Goal: Find specific page/section: Find specific page/section

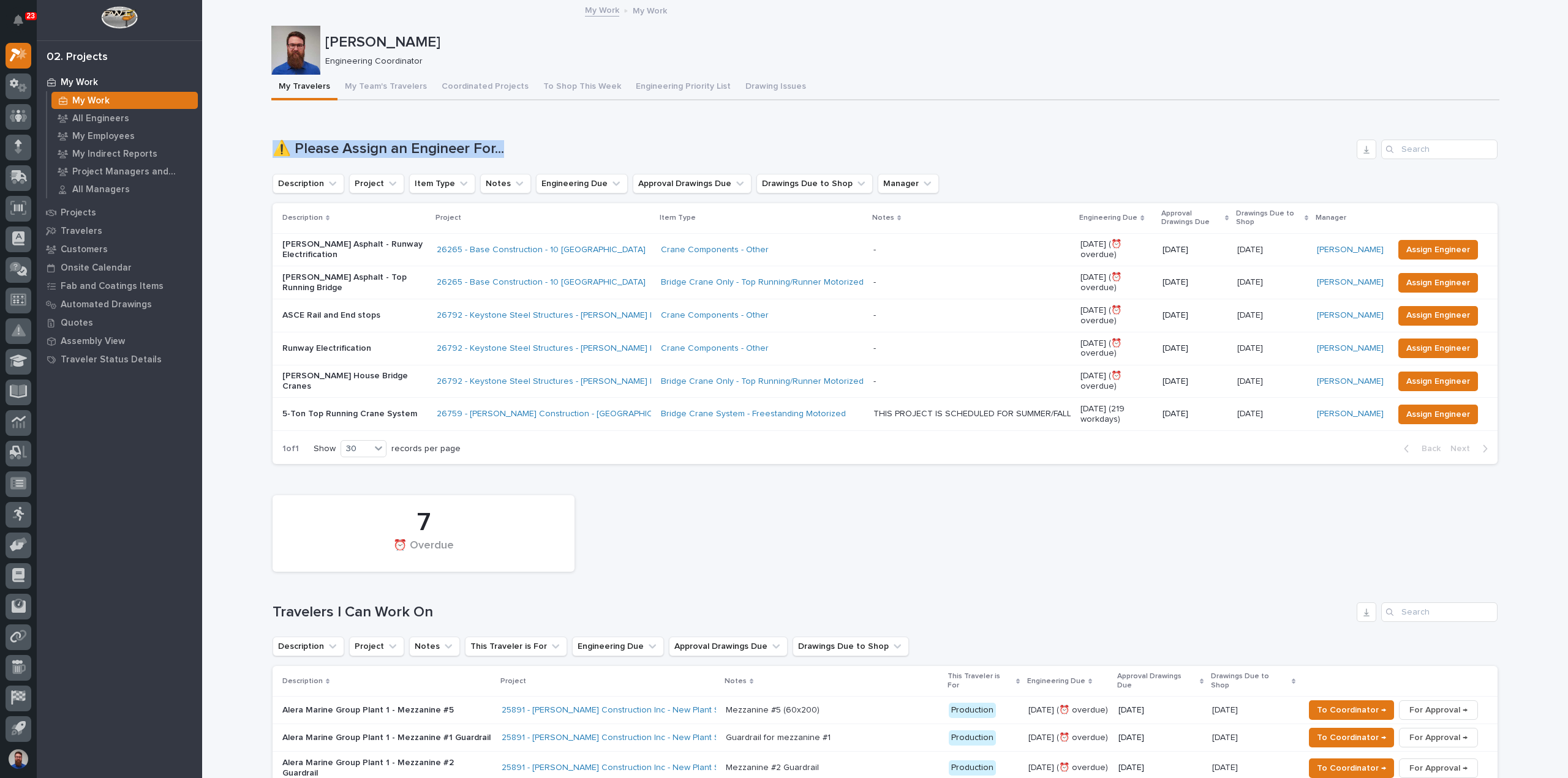
drag, startPoint x: 264, startPoint y: 145, endPoint x: 574, endPoint y: 137, distance: 310.1
click at [574, 137] on div "Loading... Saving… ⚠️ Please Assign an Engineer For... Description Project Item…" at bounding box center [885, 295] width 1224 height 360
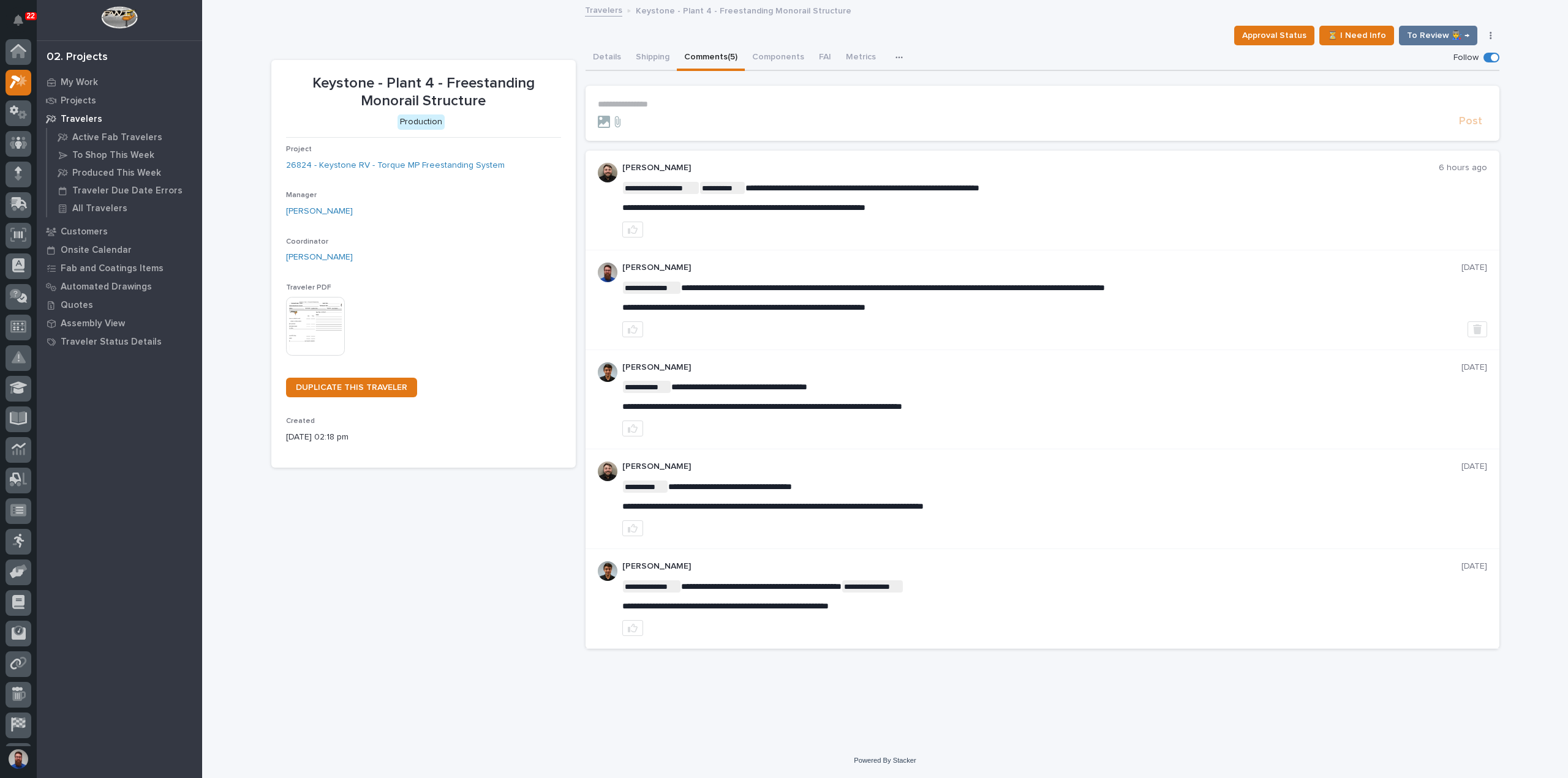
scroll to position [27, 0]
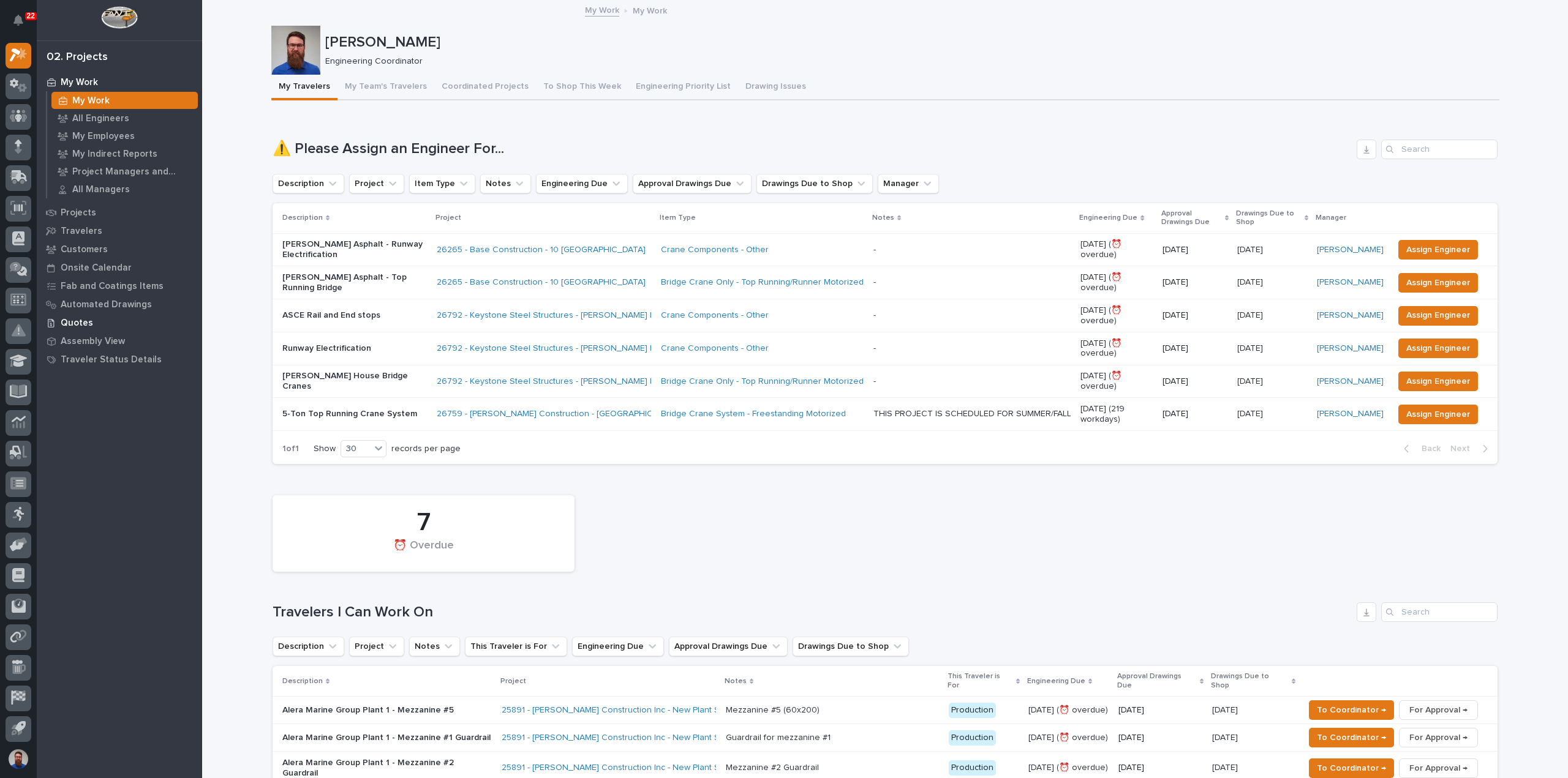
click at [76, 328] on p "Quotes" at bounding box center [77, 323] width 32 height 11
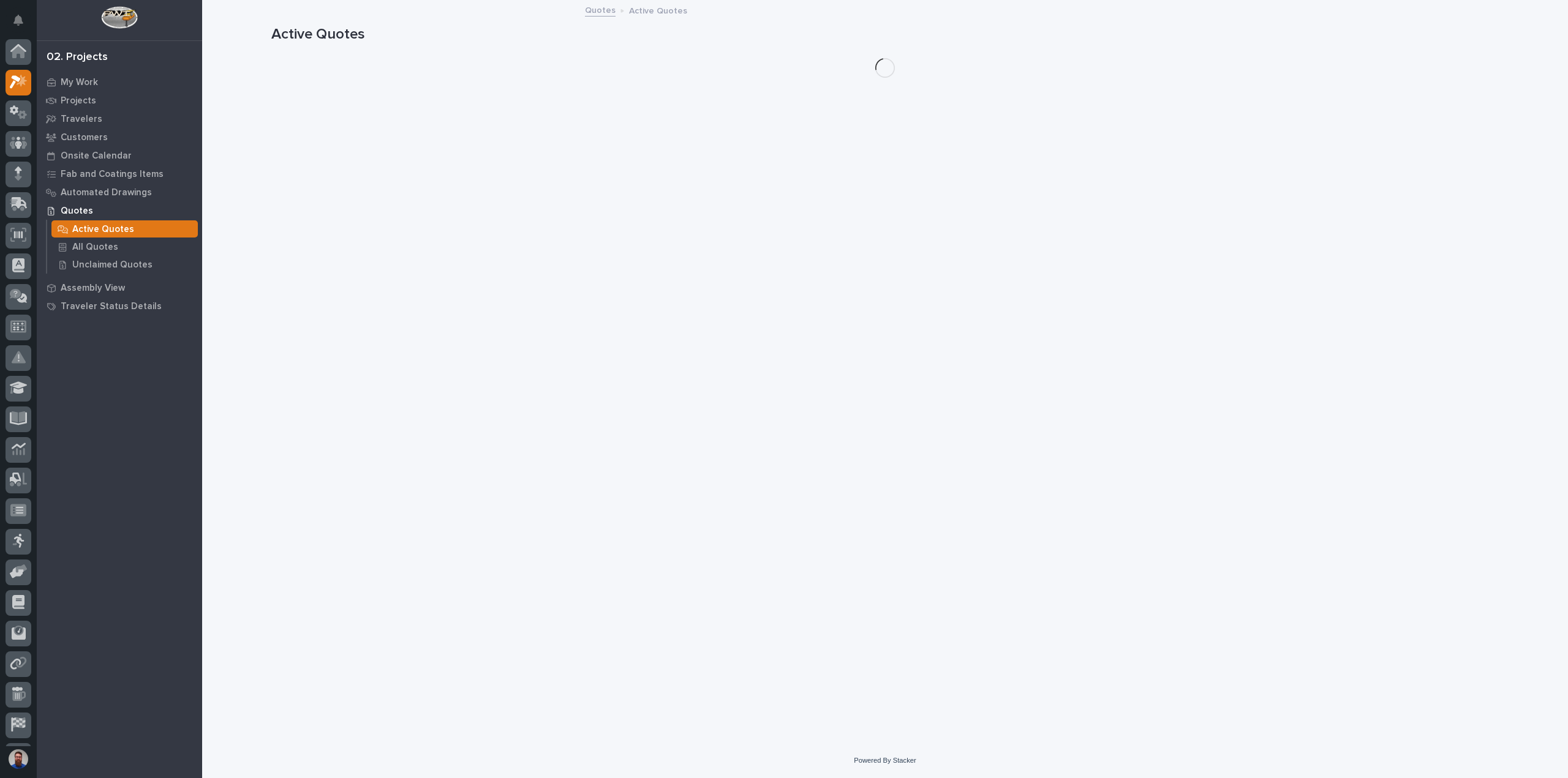
scroll to position [27, 0]
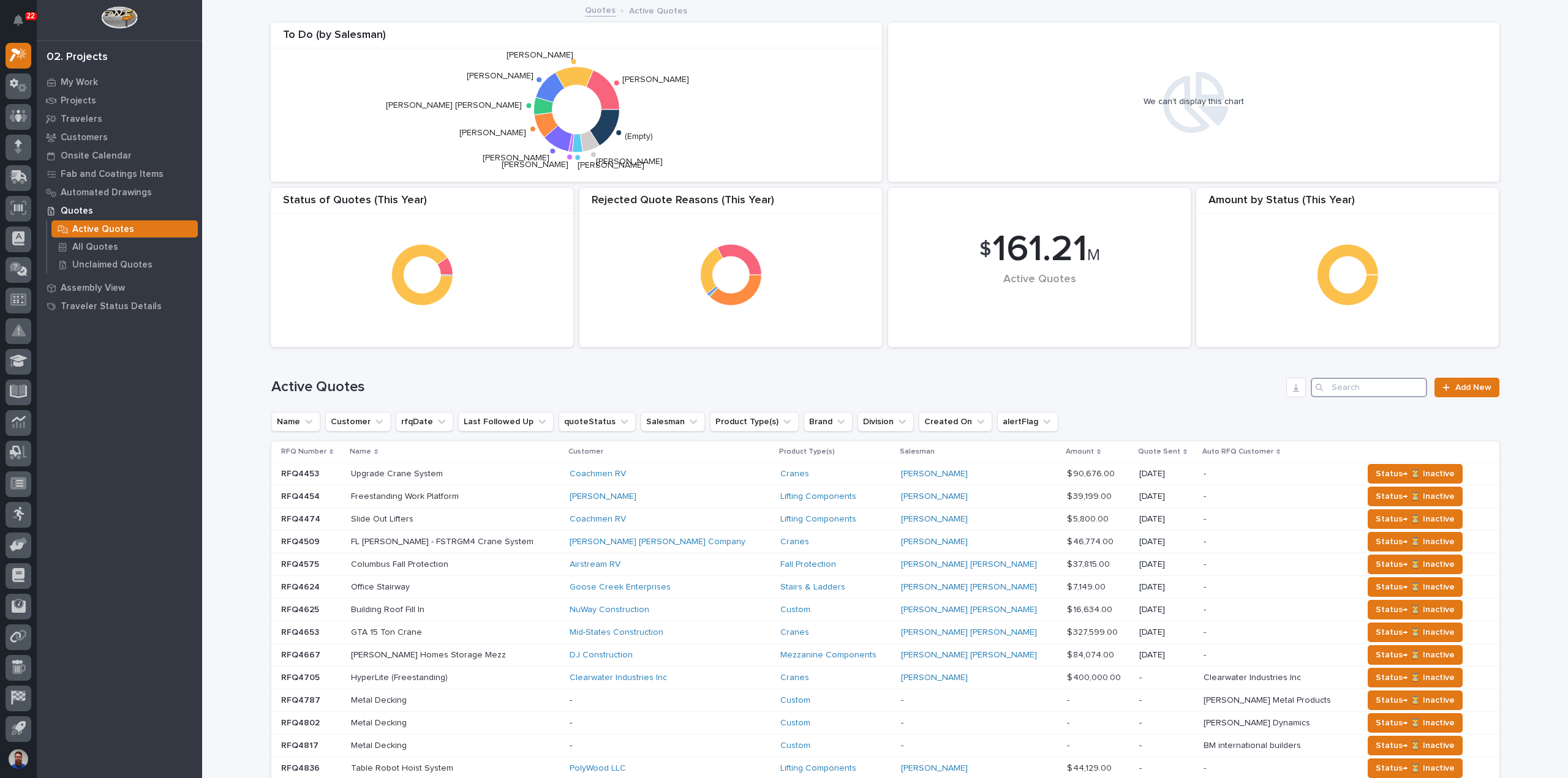
click at [1367, 383] on input "Search" at bounding box center [1368, 388] width 116 height 20
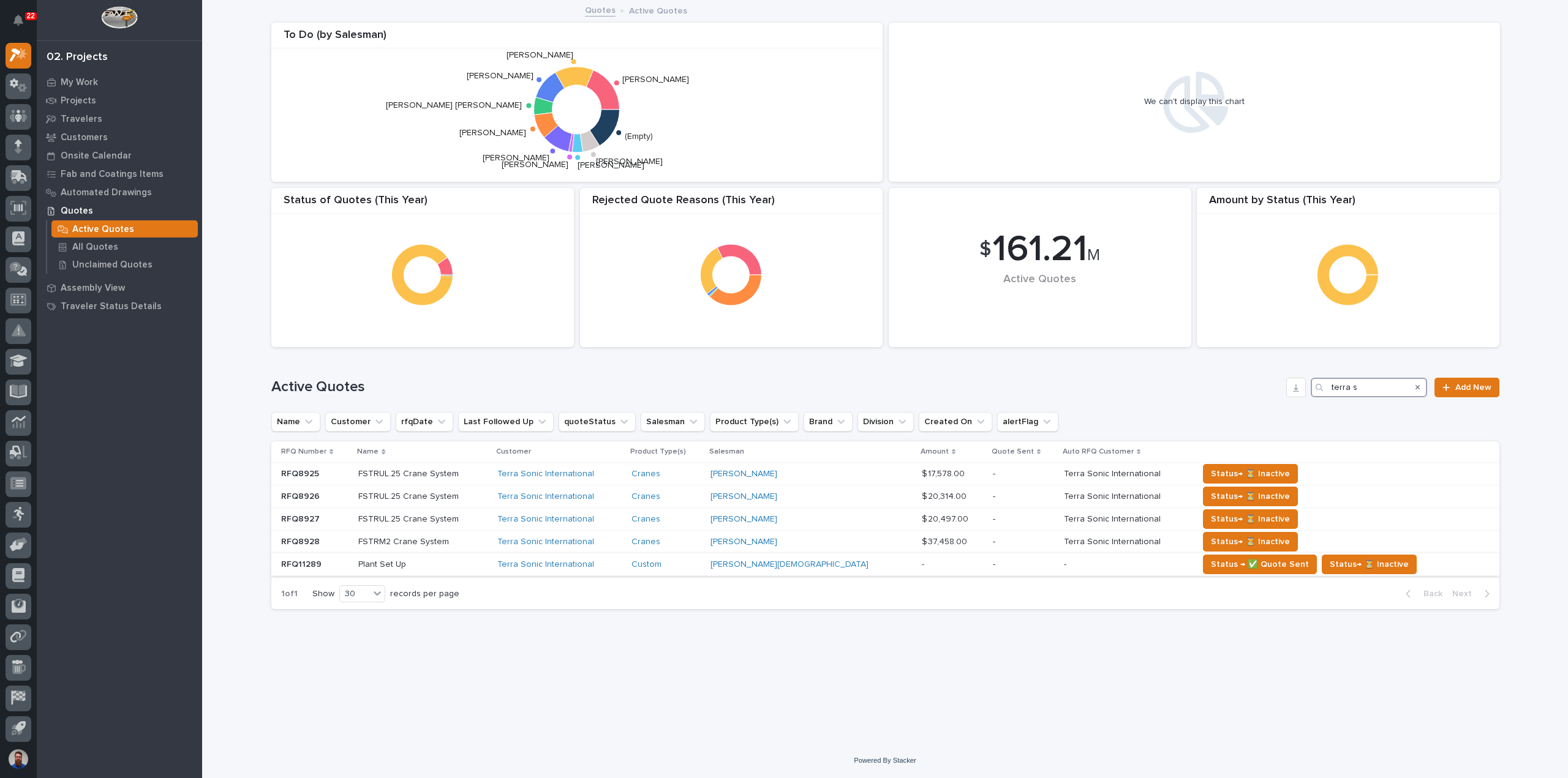
type input "terra s"
click at [439, 561] on p at bounding box center [422, 564] width 129 height 10
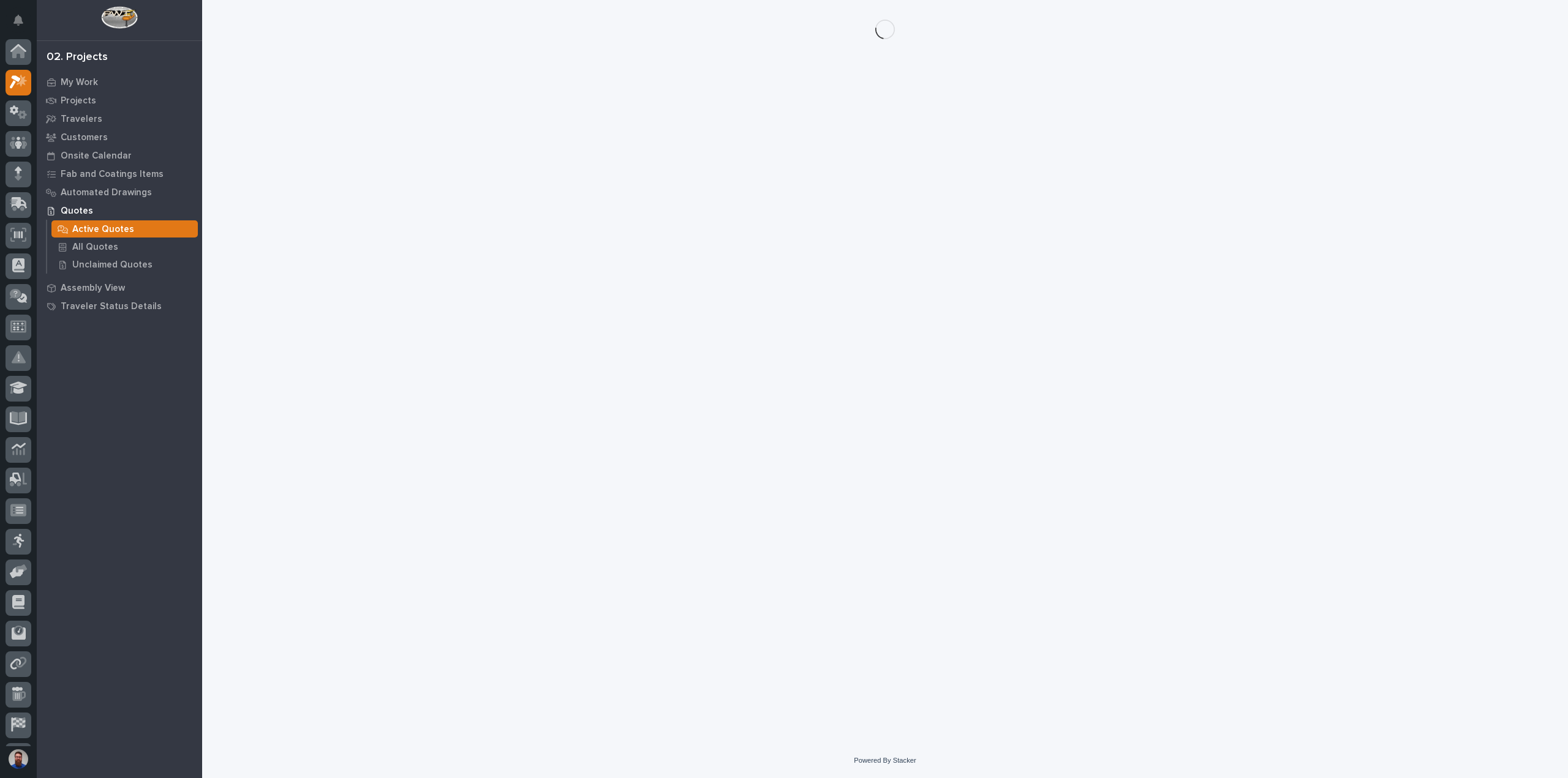
scroll to position [27, 0]
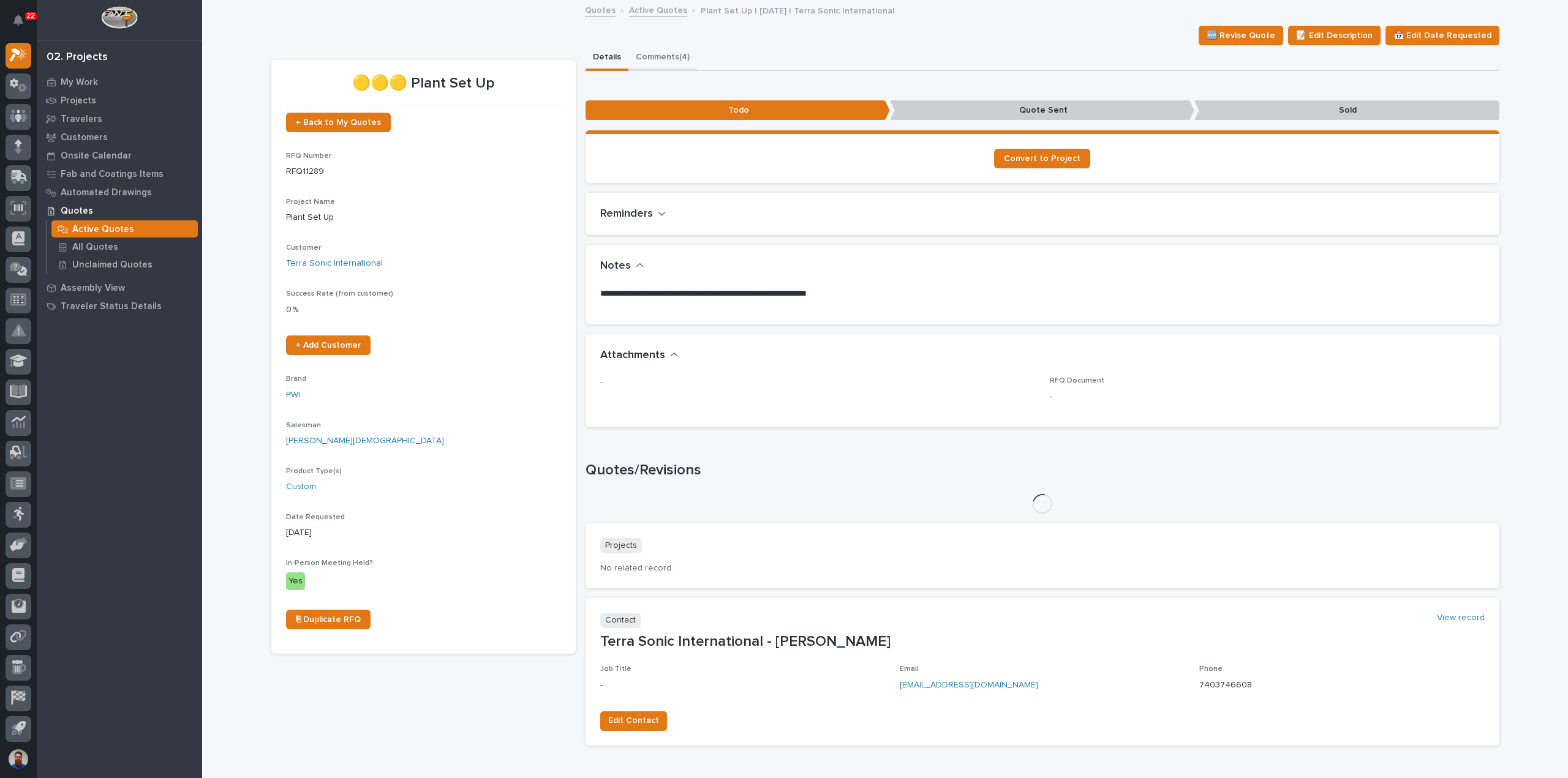
click at [676, 64] on button "Comments (4)" at bounding box center [662, 58] width 69 height 26
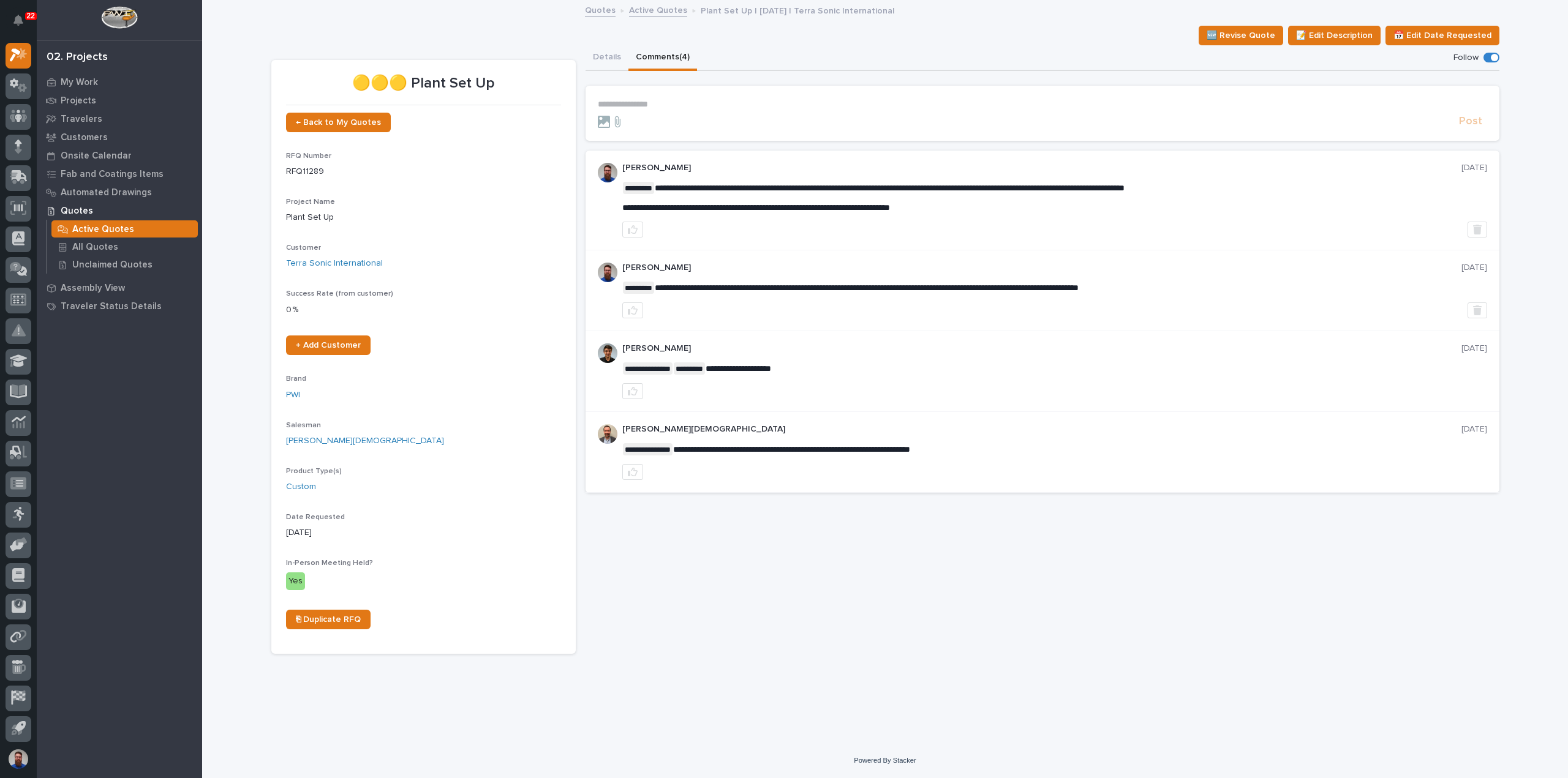
drag, startPoint x: 710, startPoint y: 178, endPoint x: 770, endPoint y: 191, distance: 61.4
click at [830, 205] on span "**********" at bounding box center [756, 208] width 268 height 9
drag, startPoint x: 937, startPoint y: 210, endPoint x: 921, endPoint y: 208, distance: 16.1
click at [890, 208] on span "**********" at bounding box center [756, 208] width 268 height 9
drag, startPoint x: 966, startPoint y: 198, endPoint x: 765, endPoint y: 160, distance: 204.6
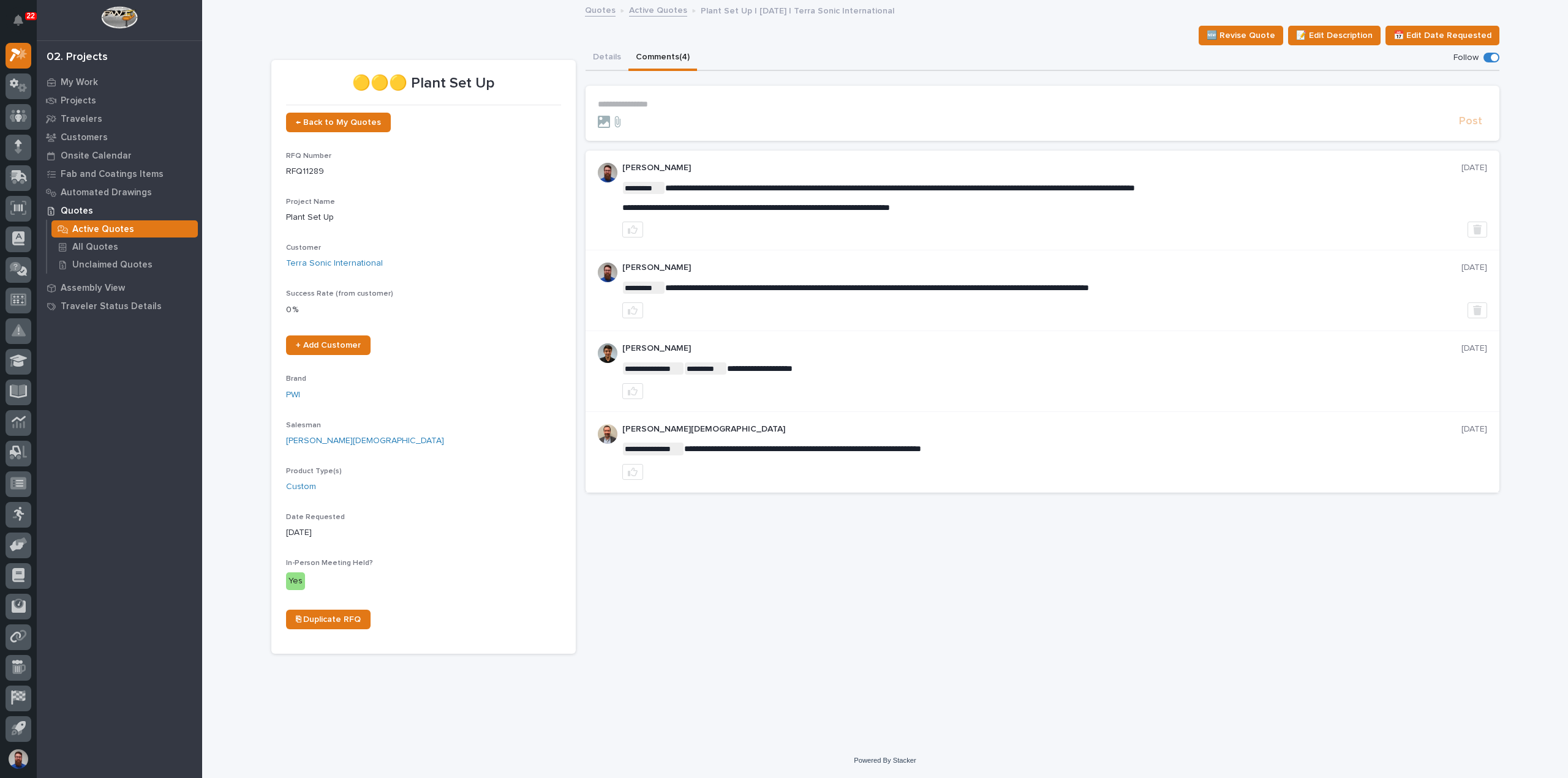
click at [966, 198] on div "**********" at bounding box center [1055, 197] width 865 height 31
